Goal: Transaction & Acquisition: Purchase product/service

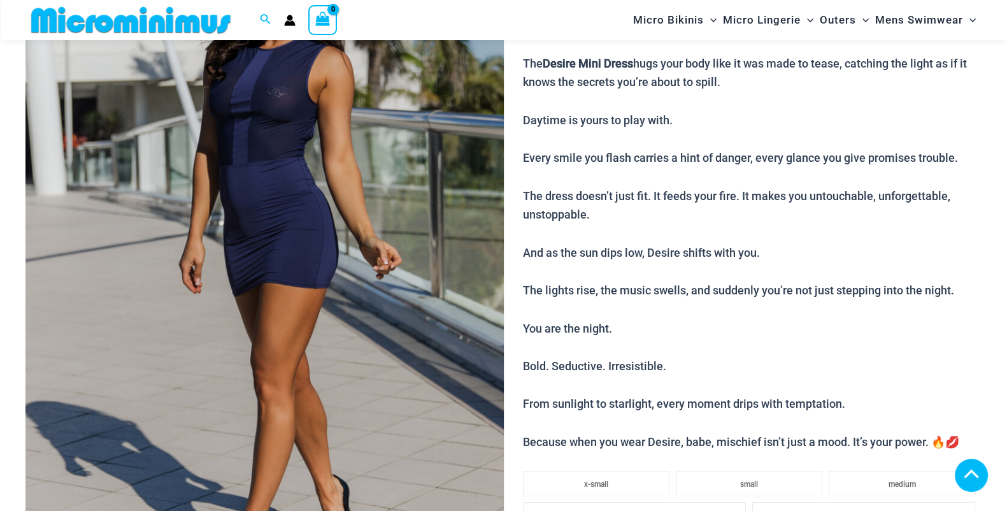
scroll to position [1898, 0]
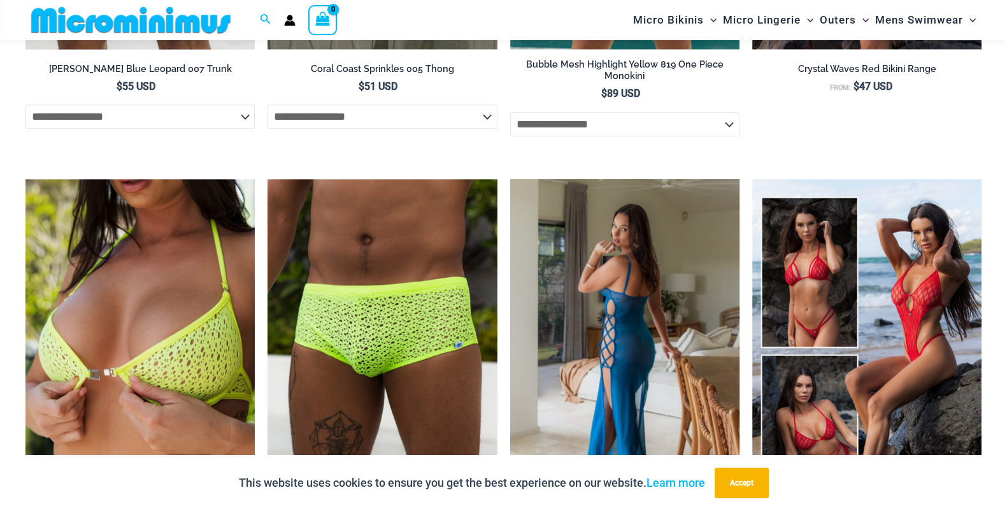
click at [623, 235] on img at bounding box center [624, 351] width 229 height 344
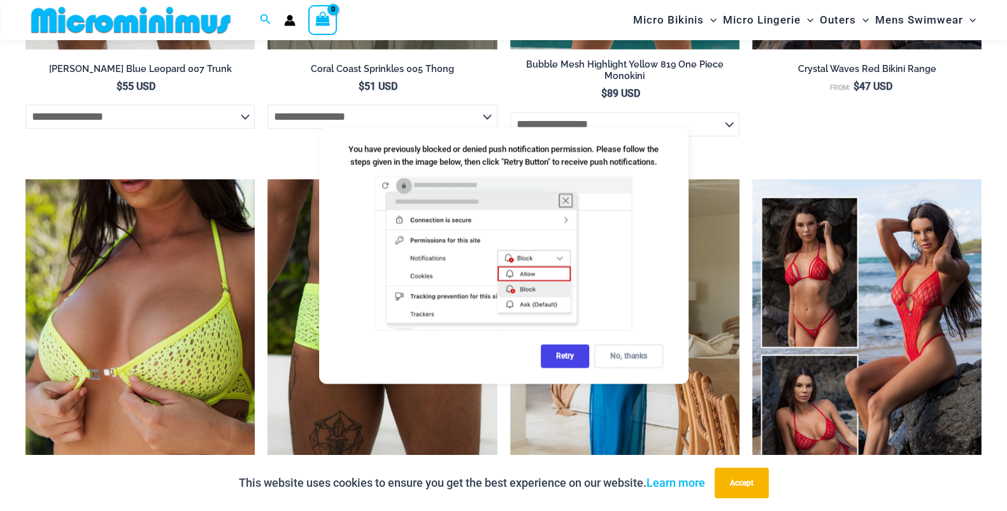
click at [641, 360] on div "No, thanks" at bounding box center [628, 357] width 69 height 24
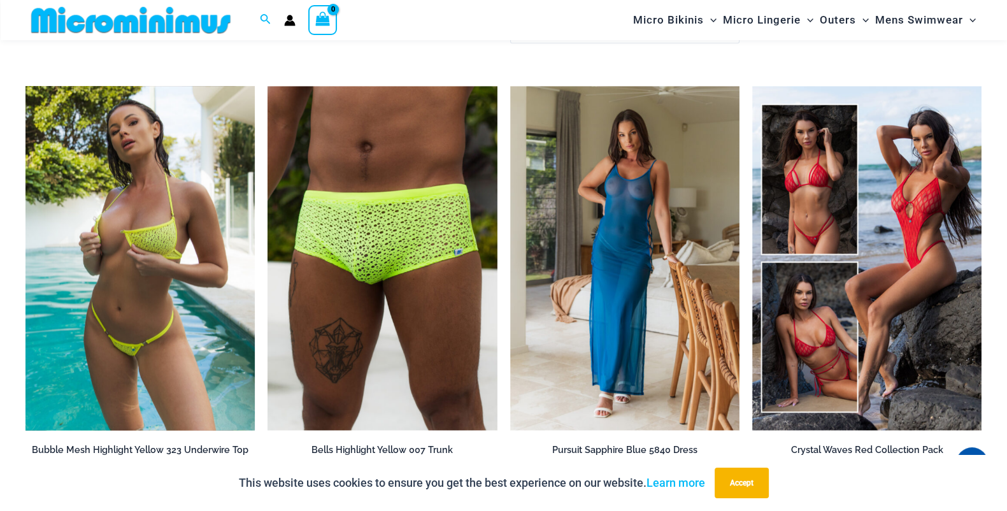
scroll to position [2005, 0]
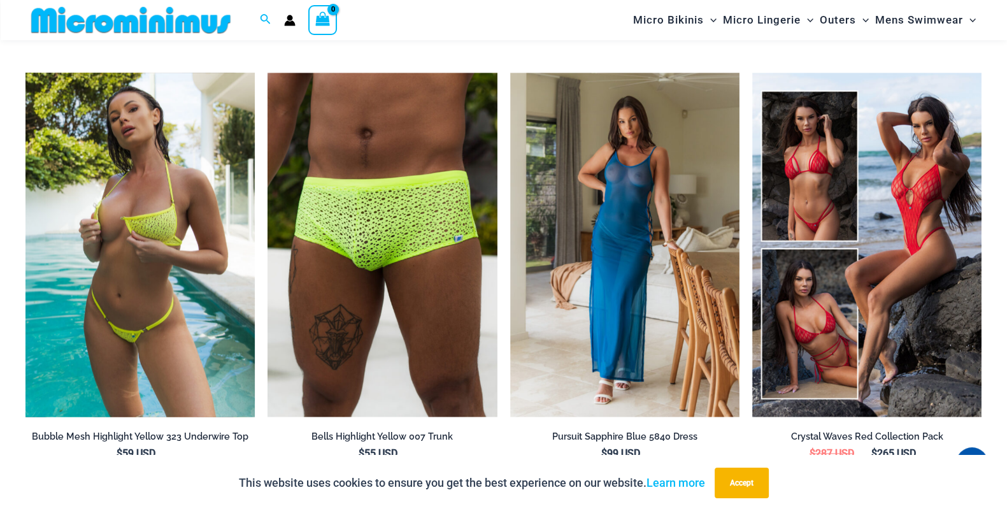
click at [144, 256] on img at bounding box center [139, 245] width 229 height 344
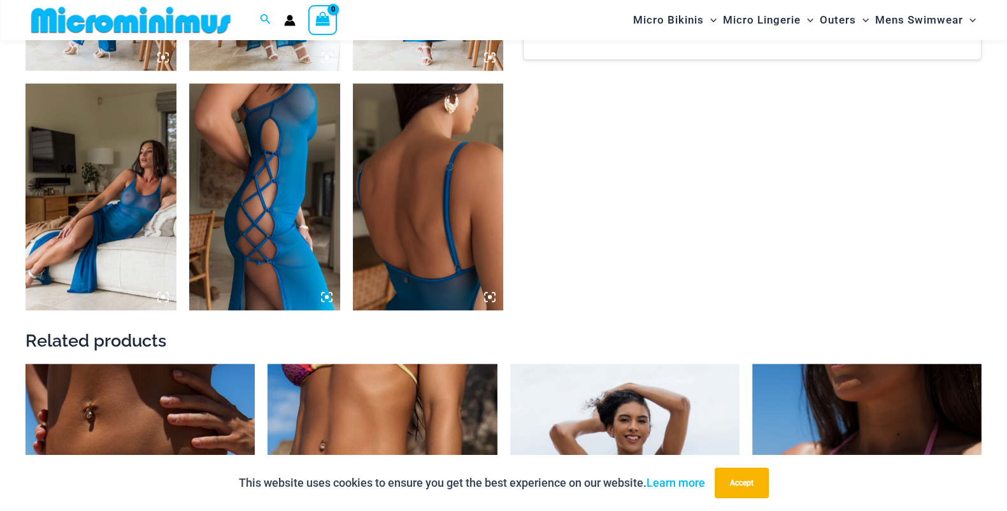
scroll to position [943, 0]
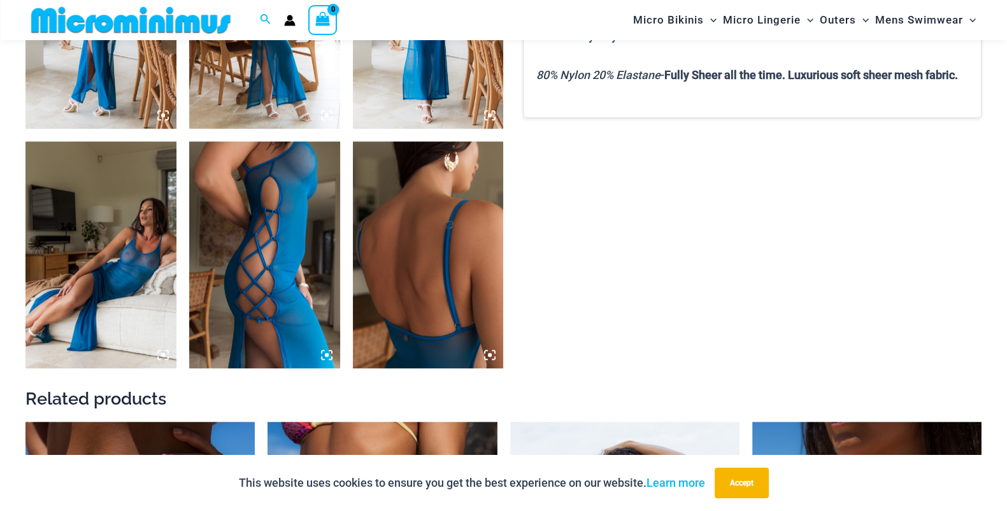
click at [99, 257] on img at bounding box center [100, 254] width 151 height 226
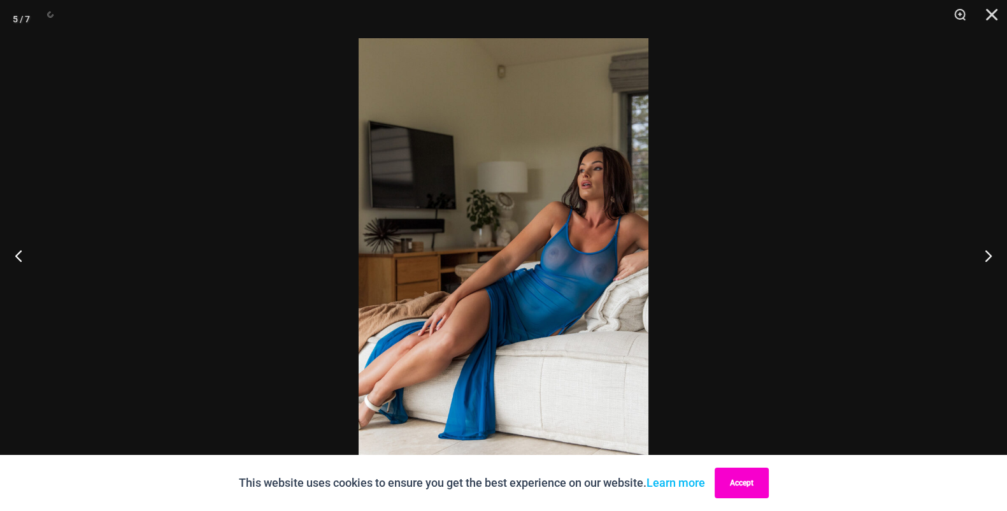
click at [737, 481] on button "Accept" at bounding box center [742, 482] width 54 height 31
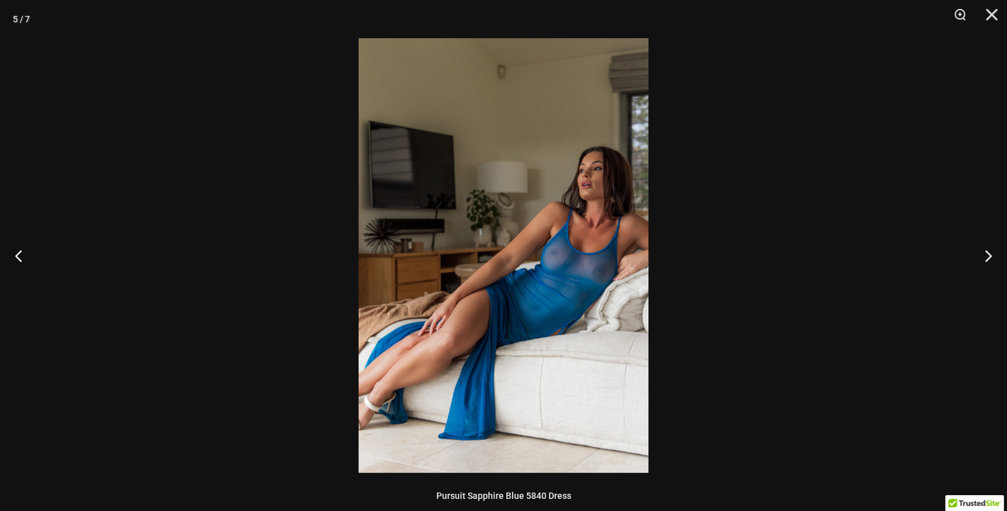
click at [487, 312] on img at bounding box center [504, 255] width 290 height 434
click at [982, 253] on button "Next" at bounding box center [983, 256] width 48 height 64
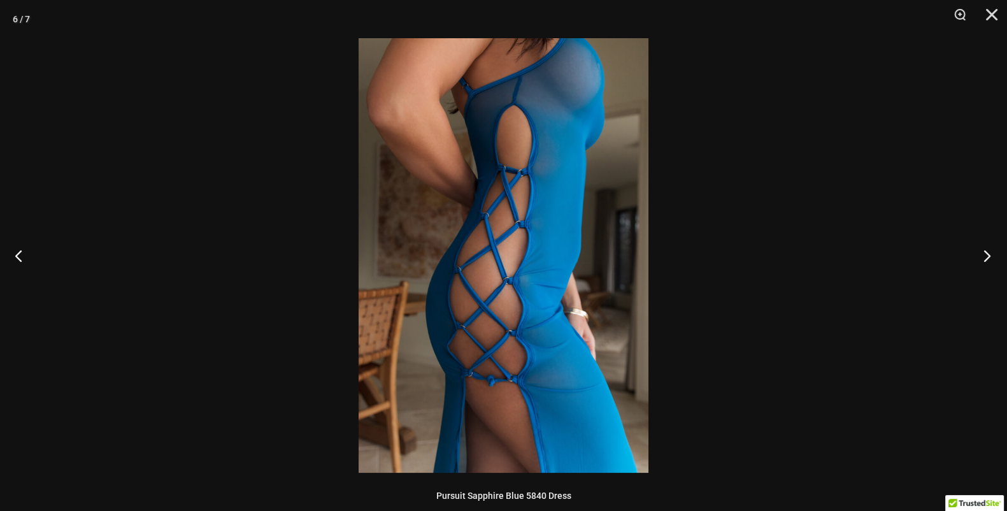
click at [982, 253] on button "Next" at bounding box center [983, 256] width 48 height 64
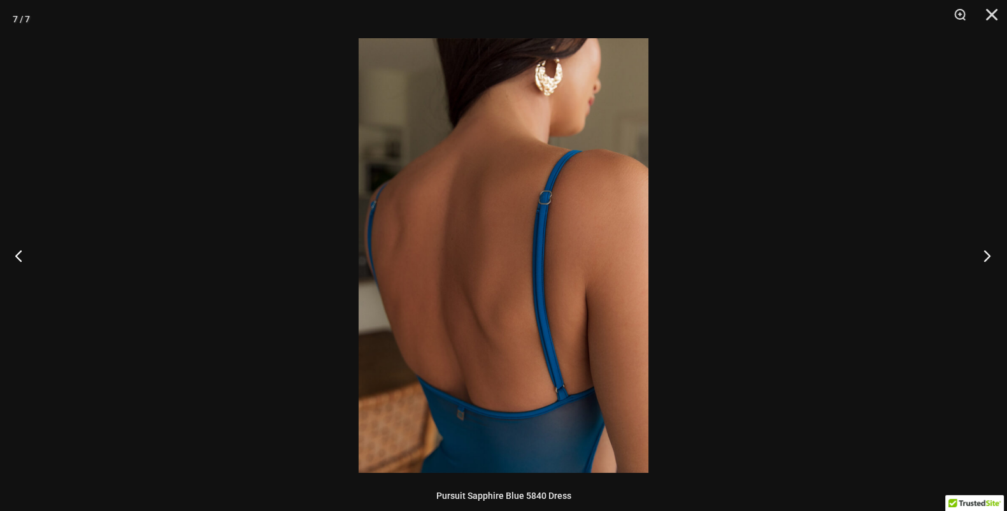
click at [982, 253] on button "Next" at bounding box center [983, 256] width 48 height 64
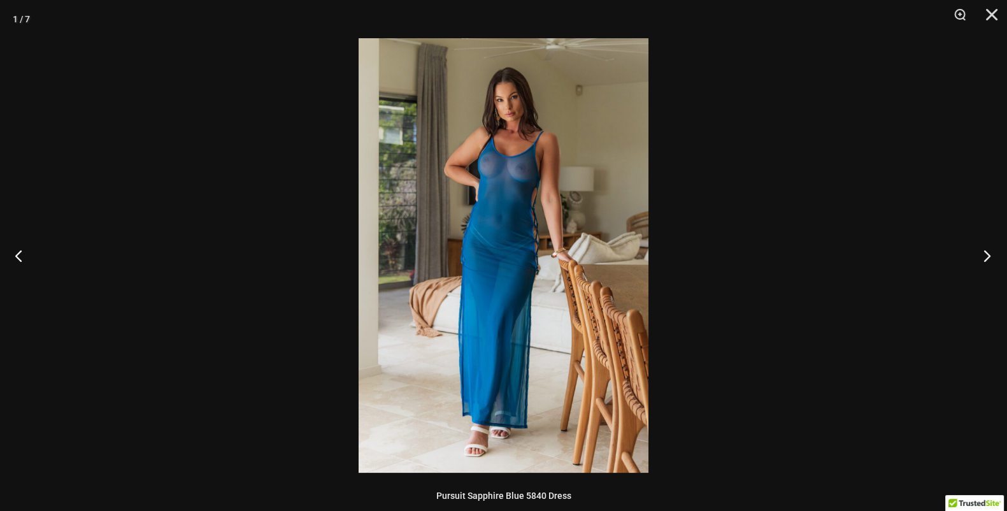
click at [982, 253] on button "Next" at bounding box center [983, 256] width 48 height 64
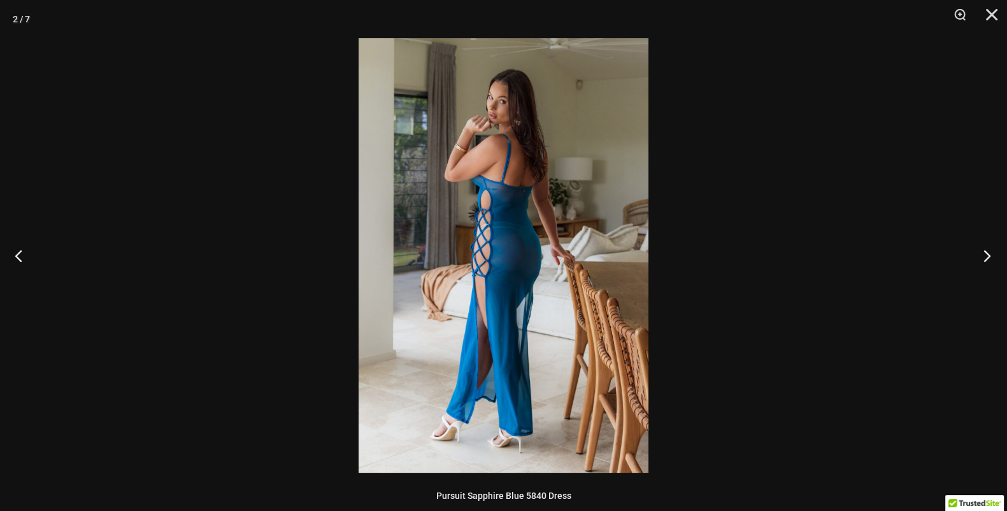
click at [982, 253] on button "Next" at bounding box center [983, 256] width 48 height 64
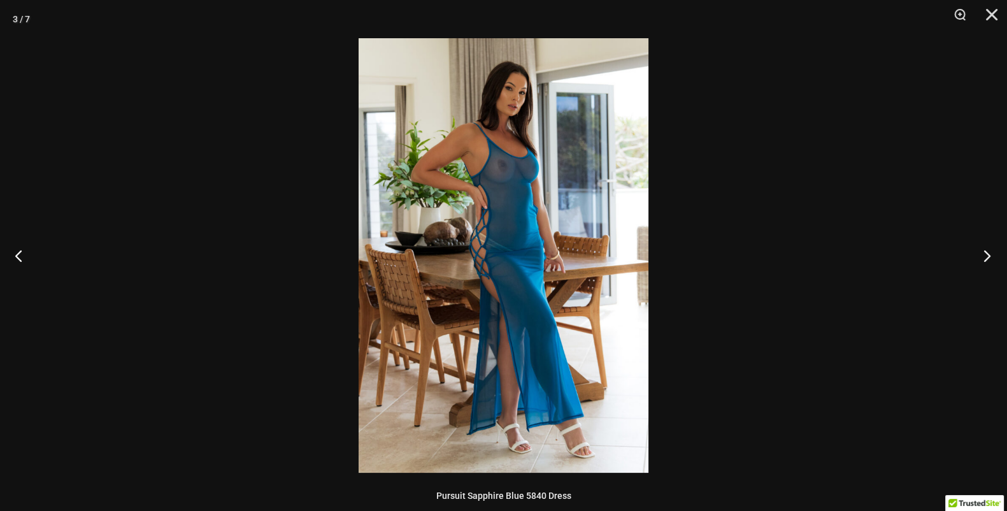
click at [982, 253] on button "Next" at bounding box center [983, 256] width 48 height 64
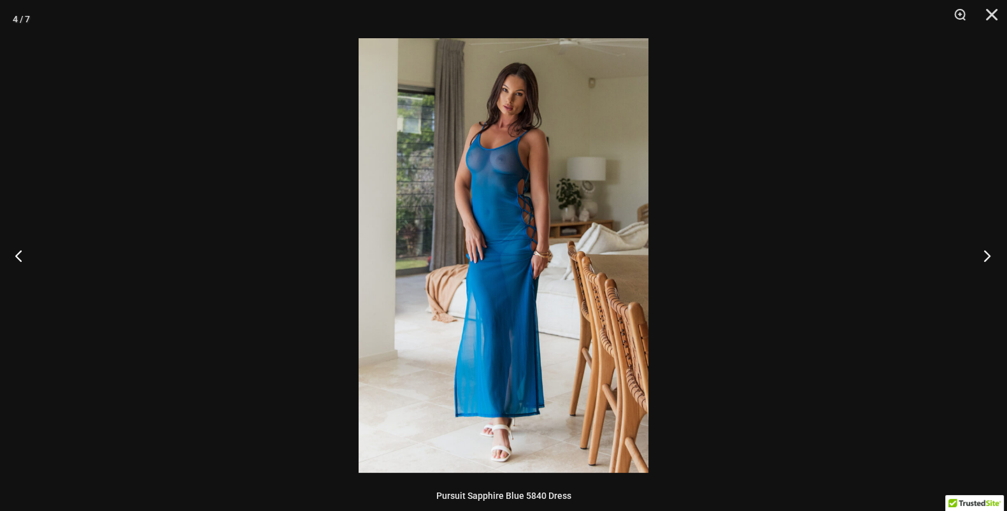
click at [982, 253] on button "Next" at bounding box center [983, 256] width 48 height 64
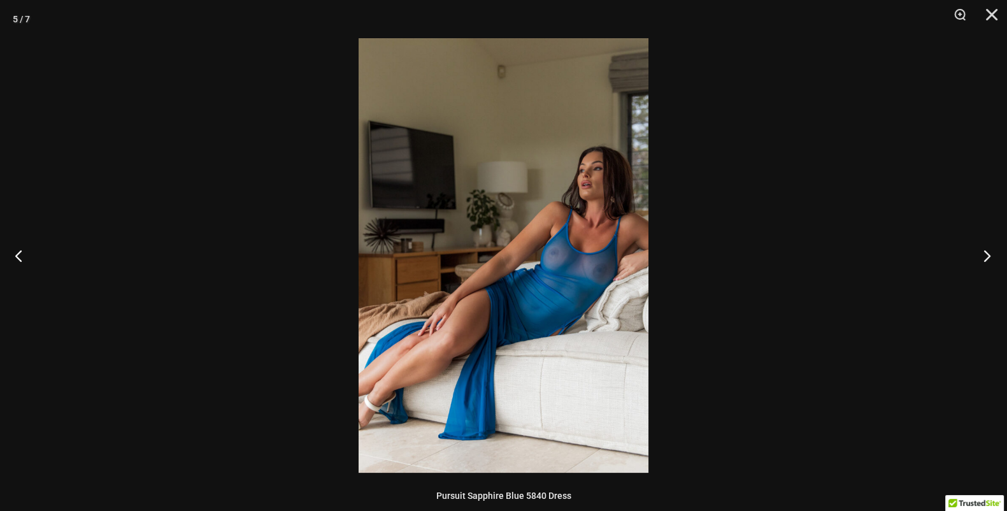
click at [982, 253] on button "Next" at bounding box center [983, 256] width 48 height 64
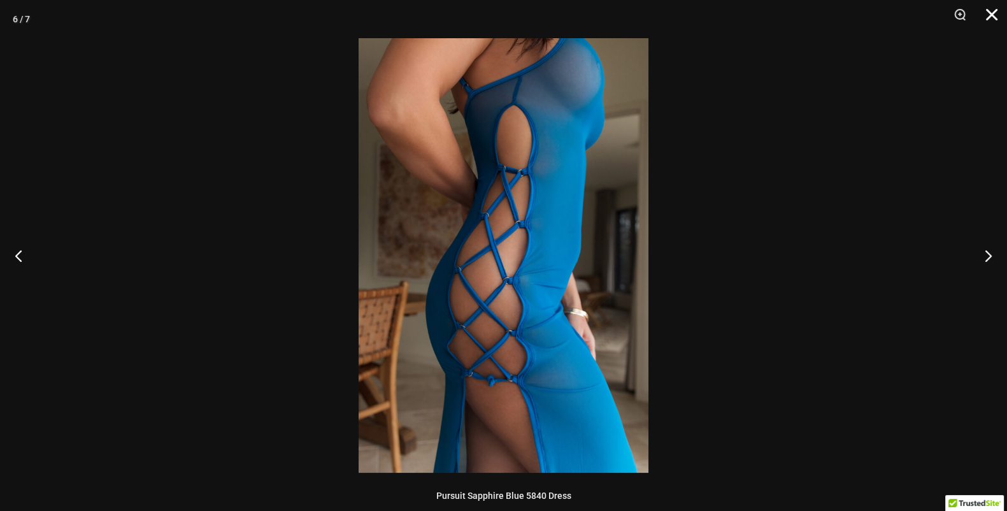
click at [989, 19] on button "Close" at bounding box center [987, 19] width 32 height 38
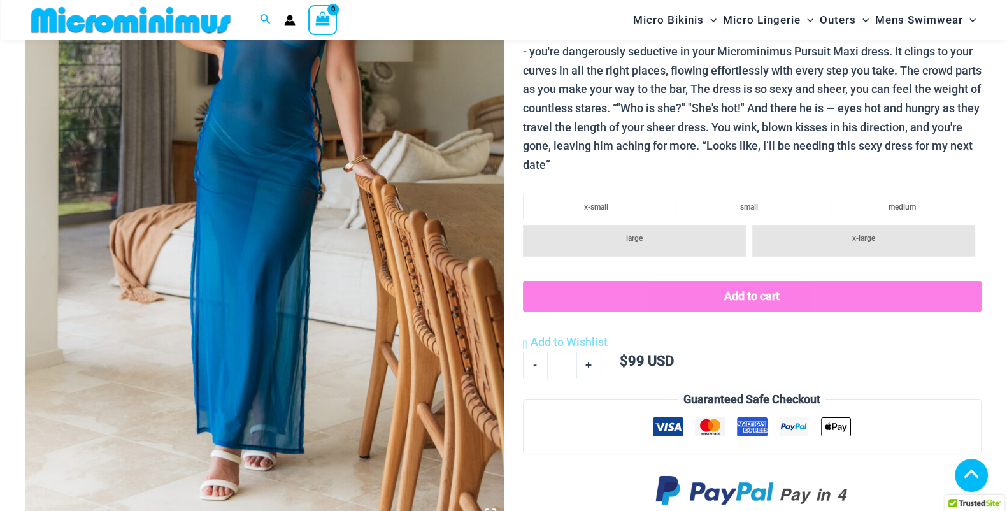
scroll to position [41, 0]
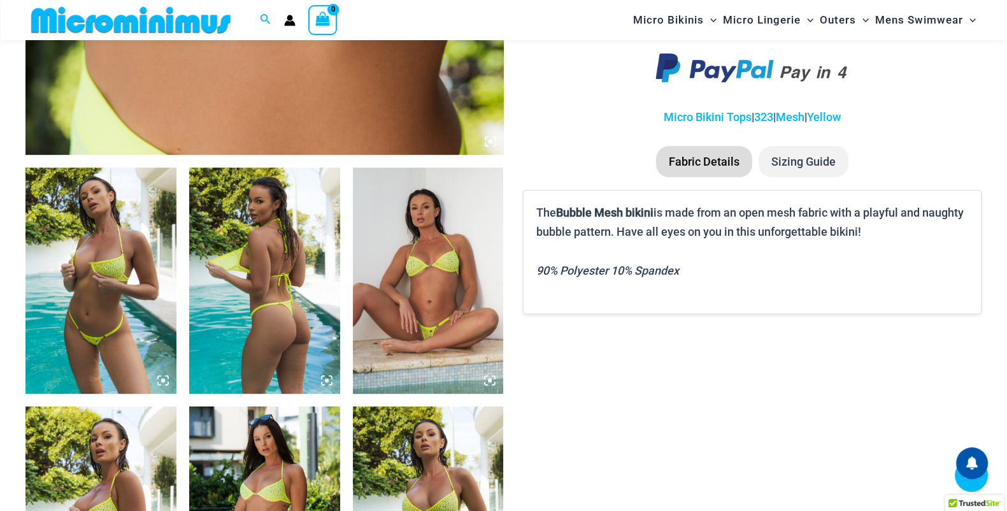
scroll to position [1262, 0]
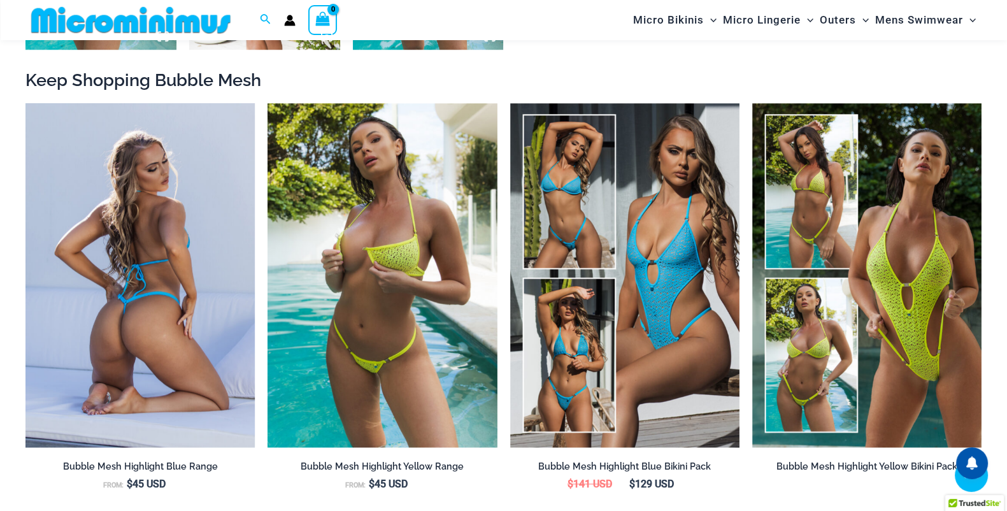
click at [139, 262] on img at bounding box center [139, 275] width 229 height 344
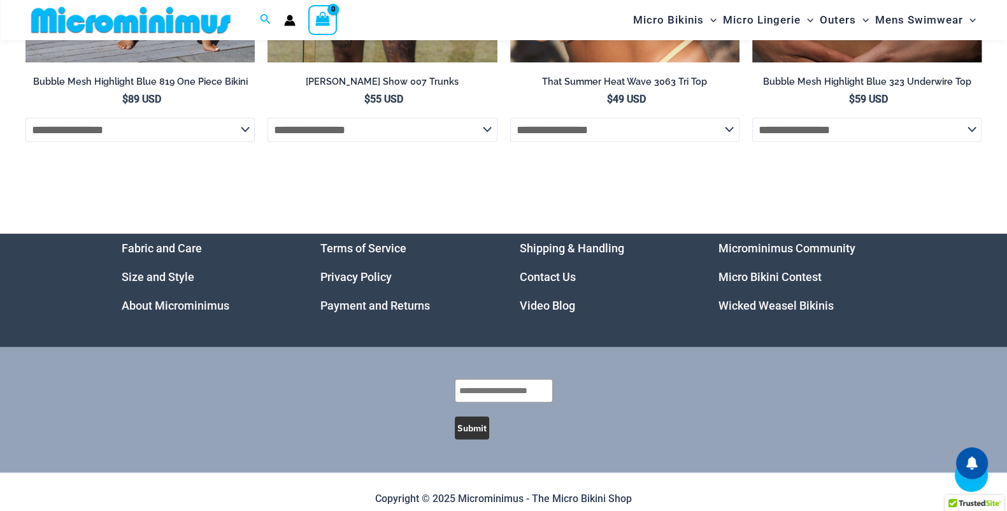
scroll to position [4583, 0]
